Goal: Information Seeking & Learning: Understand process/instructions

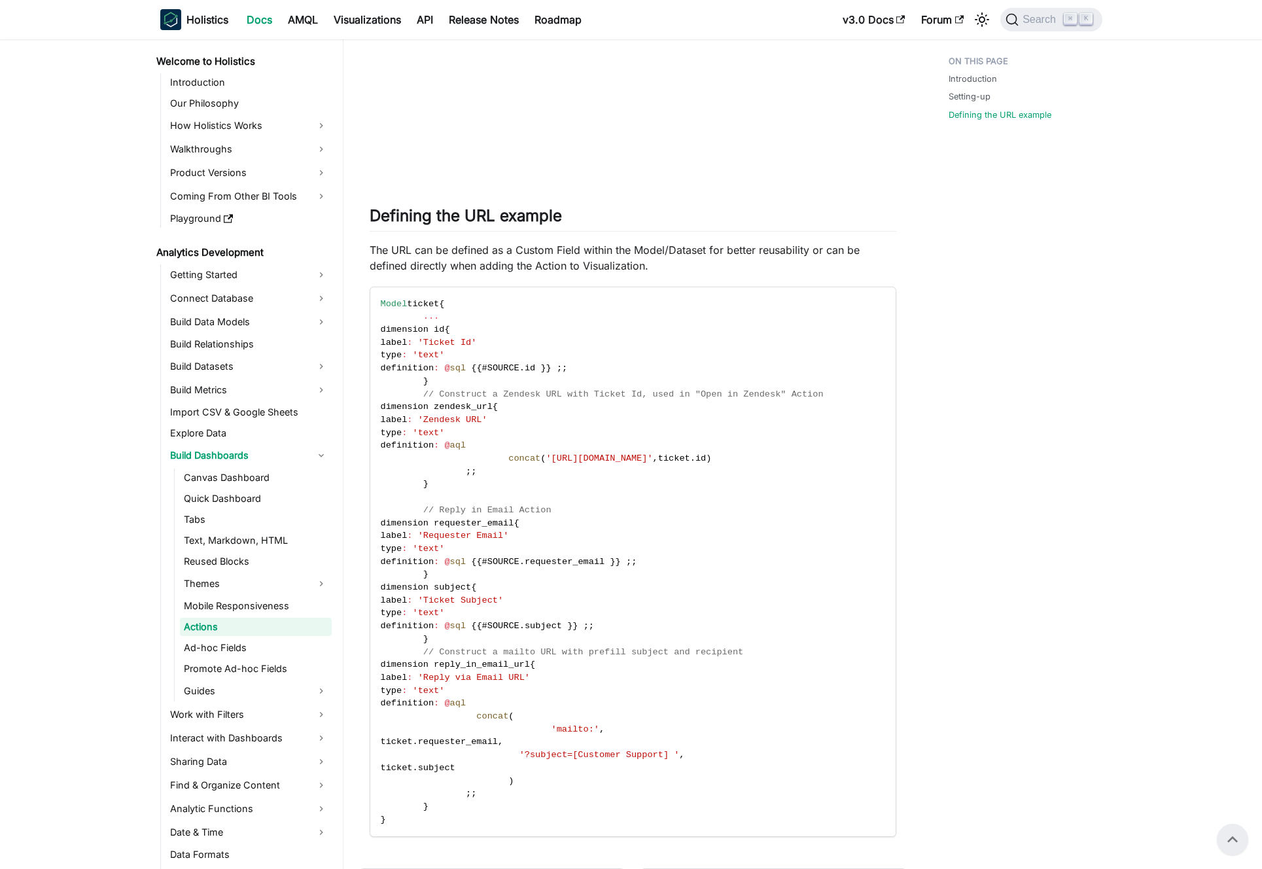
scroll to position [1064, 0]
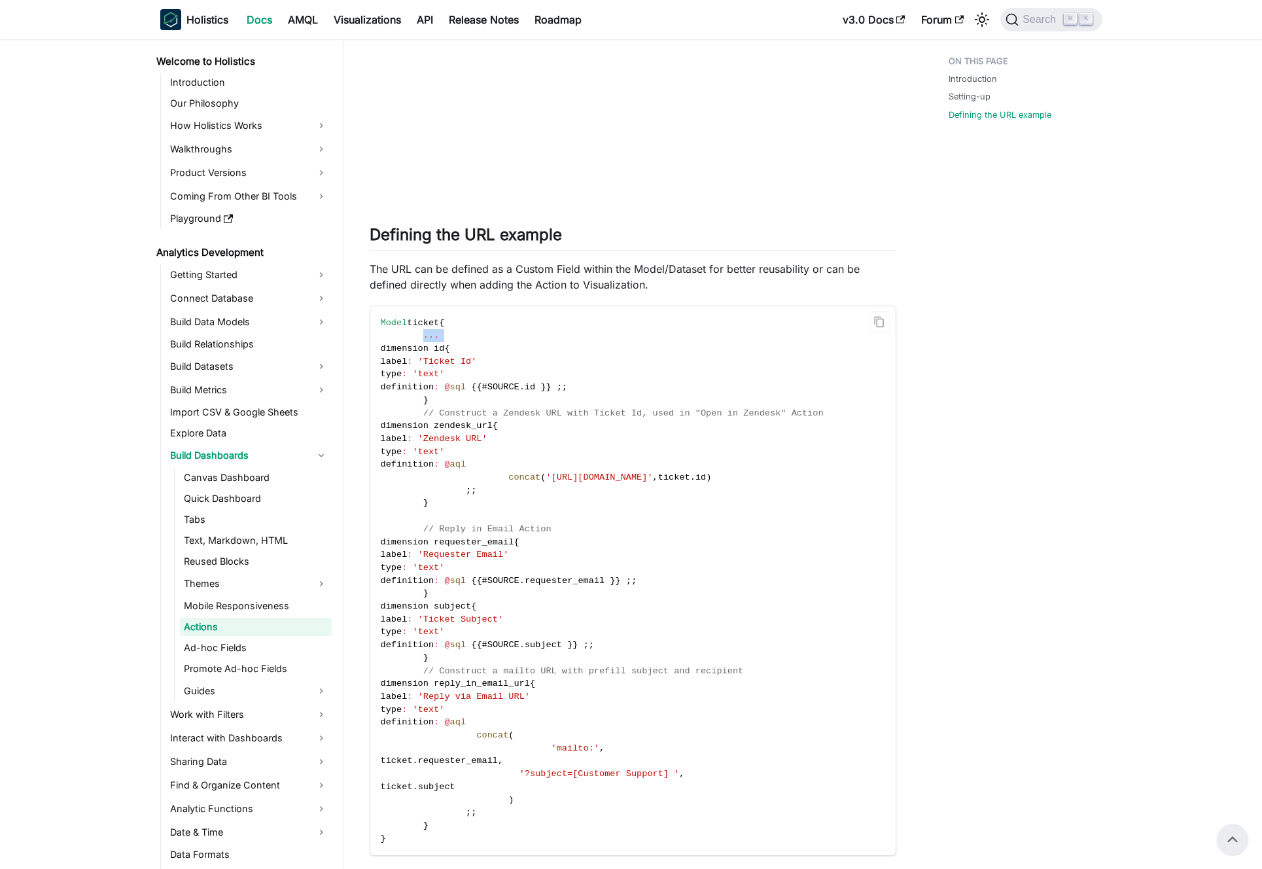
drag, startPoint x: 419, startPoint y: 339, endPoint x: 401, endPoint y: 342, distance: 18.6
click at [401, 342] on code "Model ticket { ... dimension id { label : 'Ticket Id' type : 'text' definition …" at bounding box center [631, 581] width 523 height 550
drag, startPoint x: 416, startPoint y: 348, endPoint x: 388, endPoint y: 348, distance: 28.1
click at [388, 348] on span "dimension id" at bounding box center [413, 348] width 64 height 10
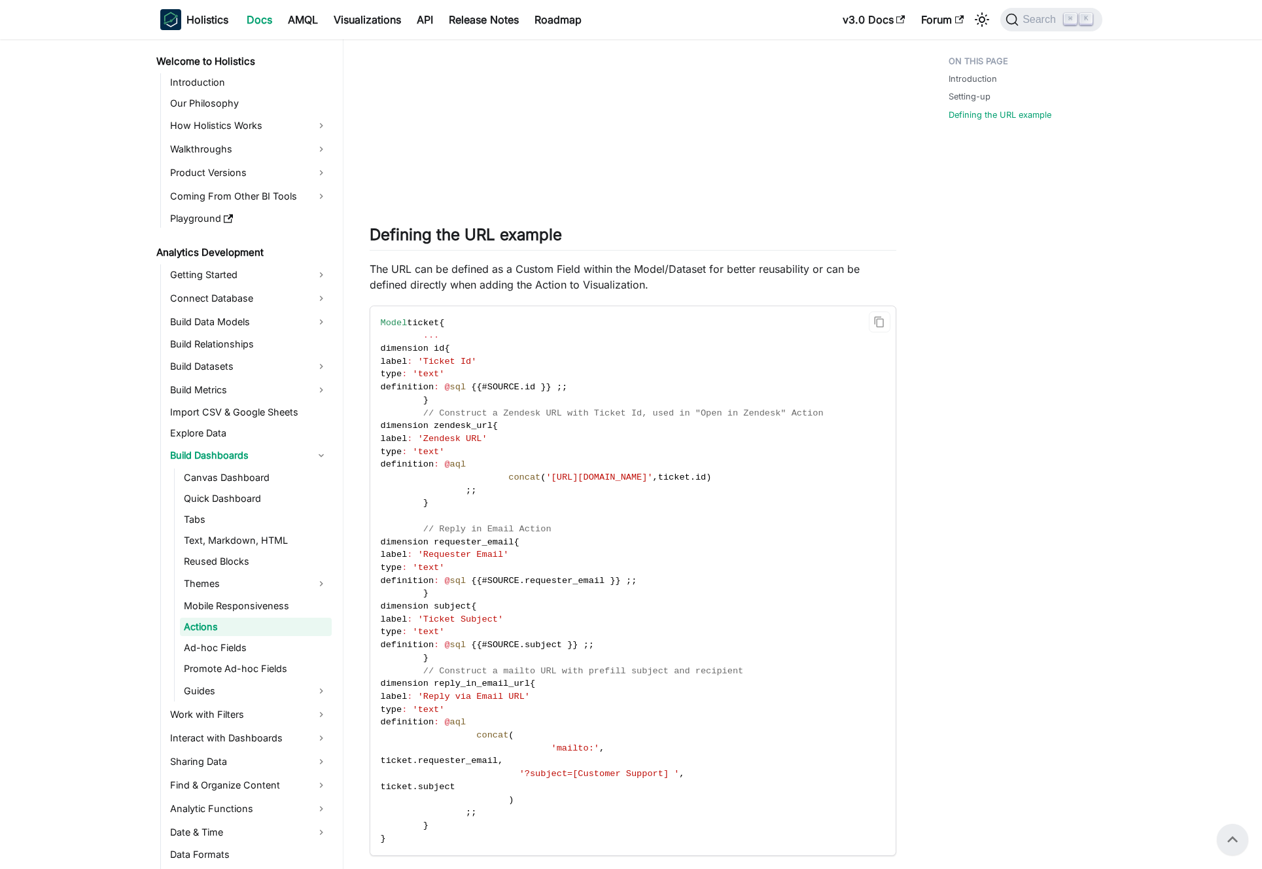
click at [393, 338] on span at bounding box center [402, 335] width 43 height 10
drag, startPoint x: 404, startPoint y: 336, endPoint x: 413, endPoint y: 336, distance: 9.8
click at [413, 336] on span at bounding box center [402, 335] width 43 height 10
drag, startPoint x: 416, startPoint y: 345, endPoint x: 398, endPoint y: 347, distance: 18.4
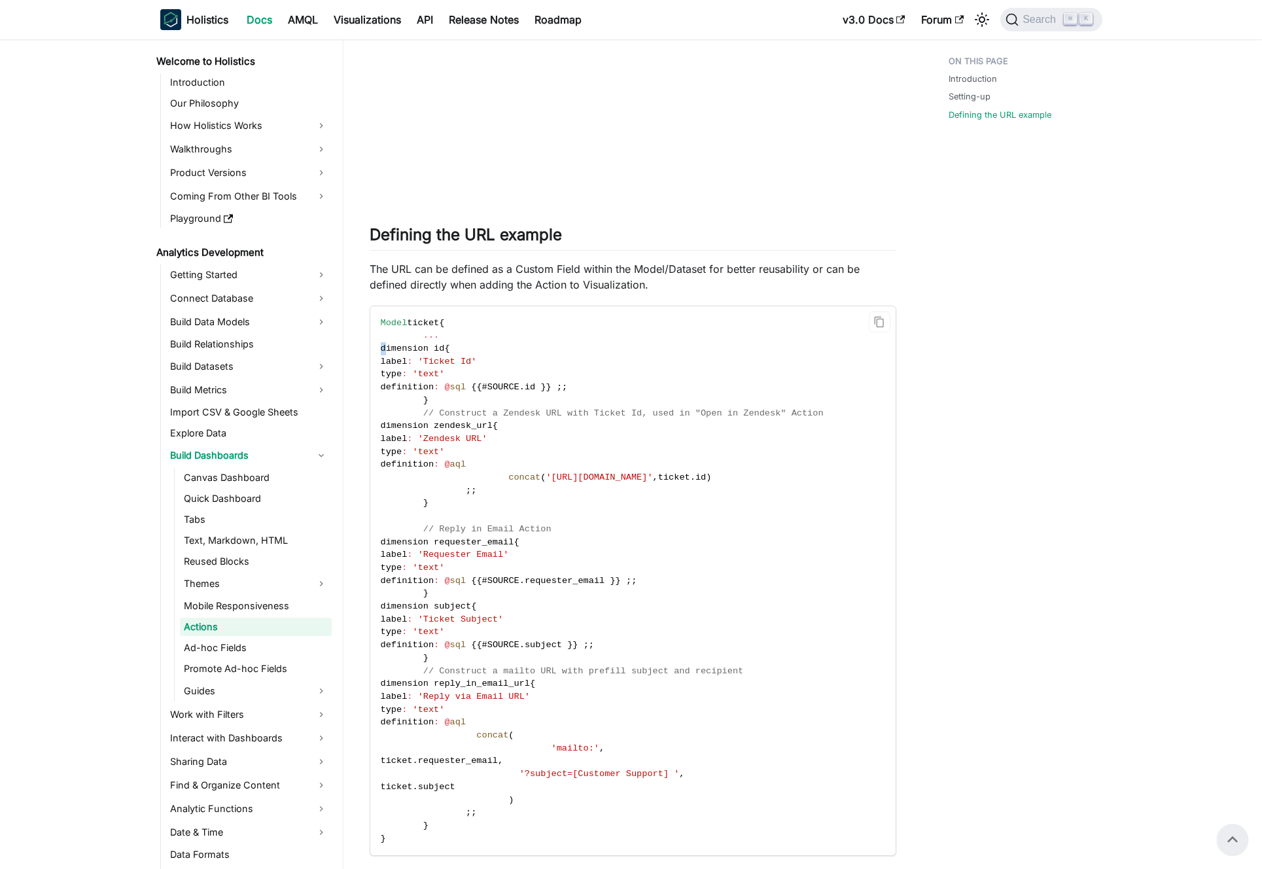
click at [398, 347] on span "dimension id" at bounding box center [413, 348] width 64 height 10
click at [400, 347] on span "dimension id" at bounding box center [413, 348] width 64 height 10
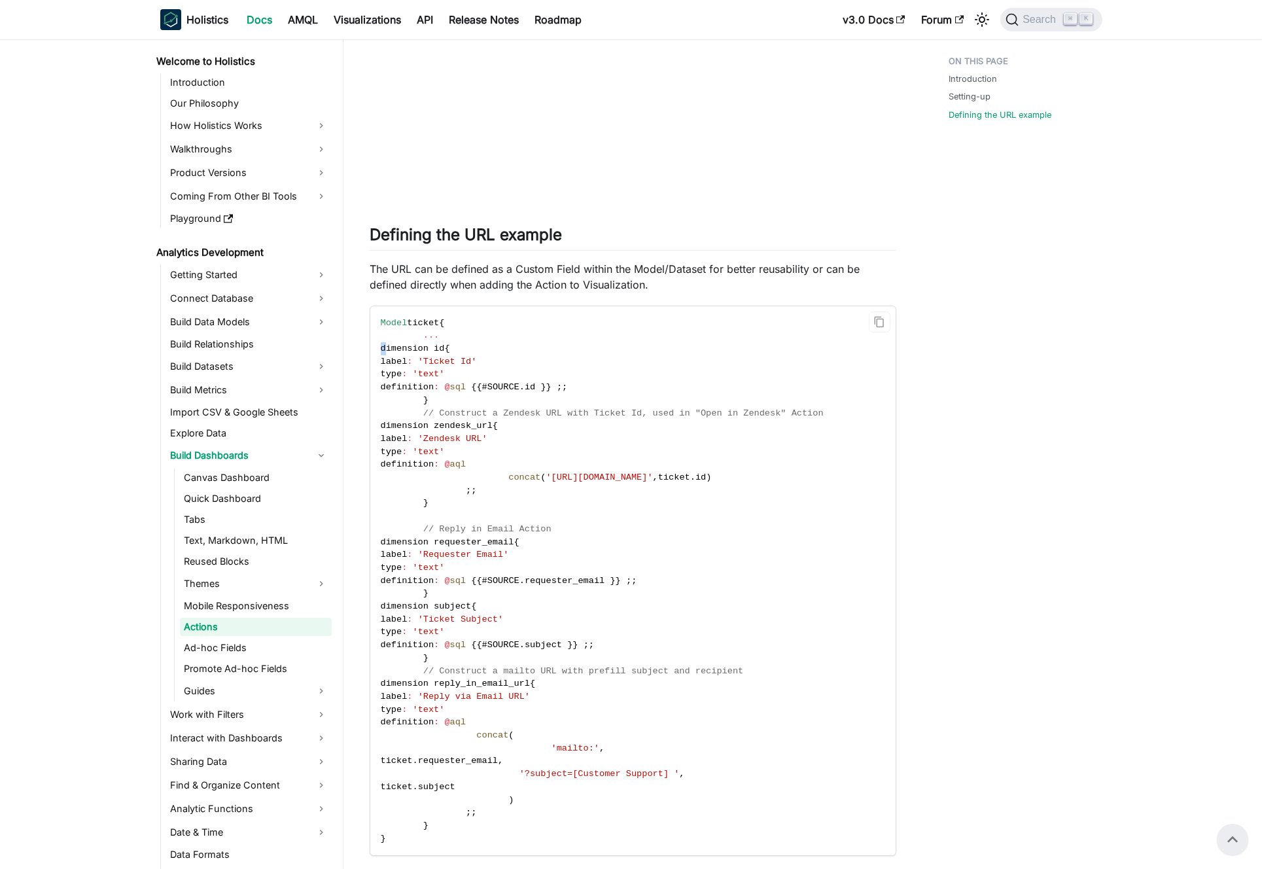
click at [400, 347] on span "dimension id" at bounding box center [413, 348] width 64 height 10
click at [404, 348] on span "dimension id" at bounding box center [413, 348] width 64 height 10
click at [394, 347] on span "dimension id" at bounding box center [413, 348] width 64 height 10
click at [402, 370] on span "type" at bounding box center [392, 374] width 22 height 10
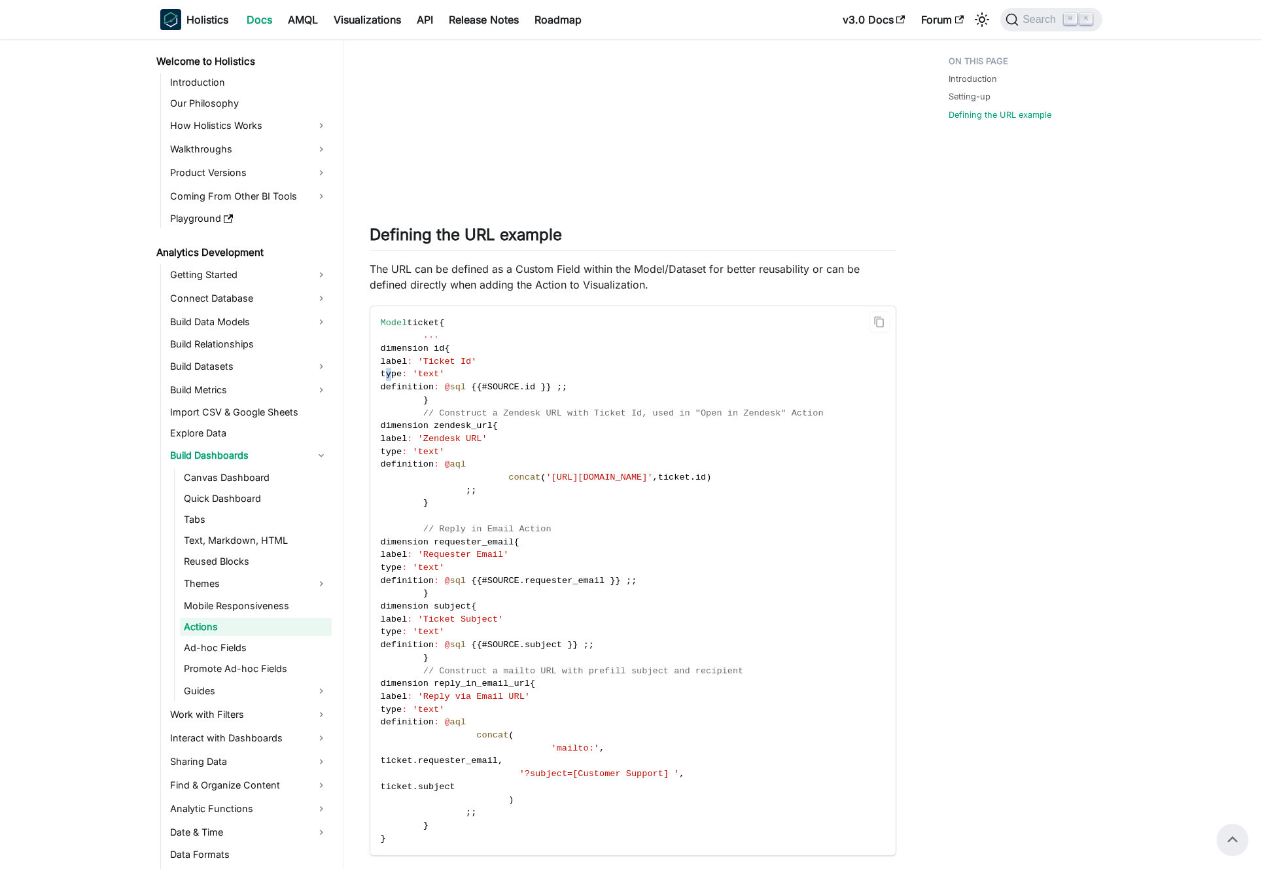
click at [402, 370] on span "type" at bounding box center [392, 374] width 22 height 10
click at [396, 366] on span "label" at bounding box center [394, 362] width 27 height 10
click at [389, 361] on span "label" at bounding box center [394, 362] width 27 height 10
